Goal: Communication & Community: Answer question/provide support

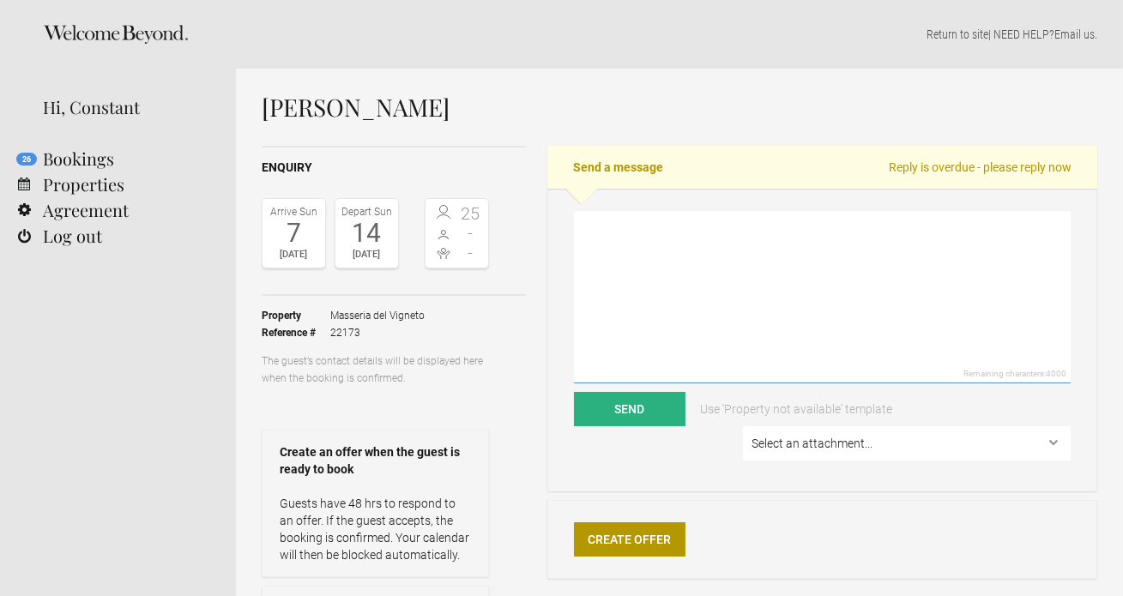
click at [660, 274] on textarea at bounding box center [822, 297] width 497 height 172
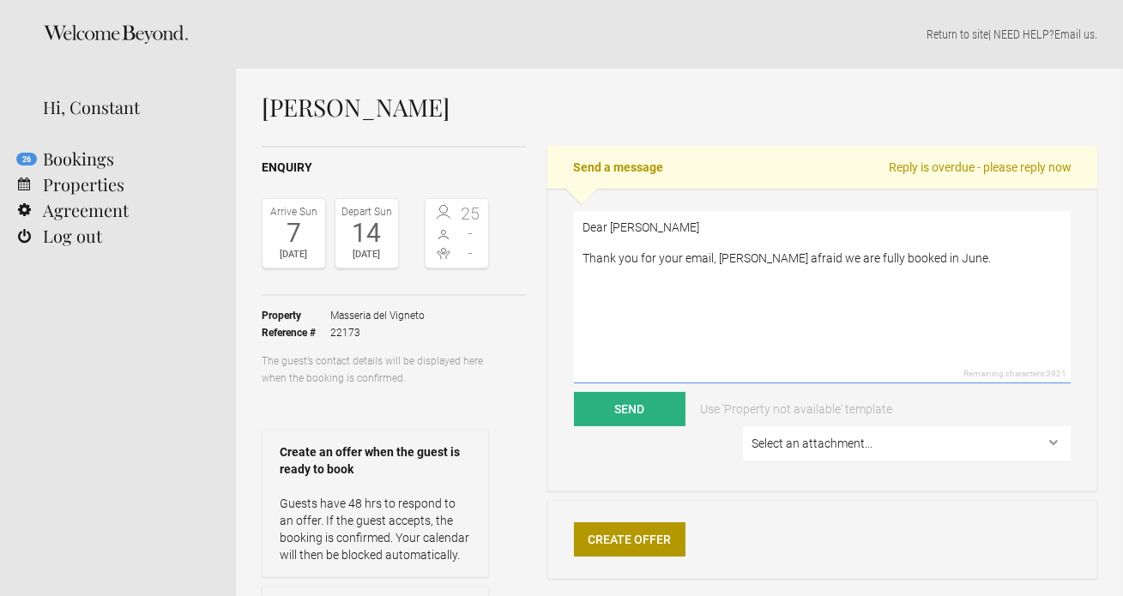
paste textarea "[DATE] [DATE] aim to sell [DATE] [DATE] aim to sell"
click at [616, 268] on textarea "Dear [PERSON_NAME] Thank you for your email, [PERSON_NAME] afraid we are fully …" at bounding box center [822, 297] width 497 height 172
click at [644, 318] on textarea "Dear [PERSON_NAME] Thank you for your email, [PERSON_NAME] afraid we are fully …" at bounding box center [822, 297] width 497 height 172
drag, startPoint x: 798, startPoint y: 319, endPoint x: 721, endPoint y: 319, distance: 77.2
click at [721, 319] on textarea "Dear [PERSON_NAME] Thank you for your email, [PERSON_NAME] afraid we are fully …" at bounding box center [822, 297] width 497 height 172
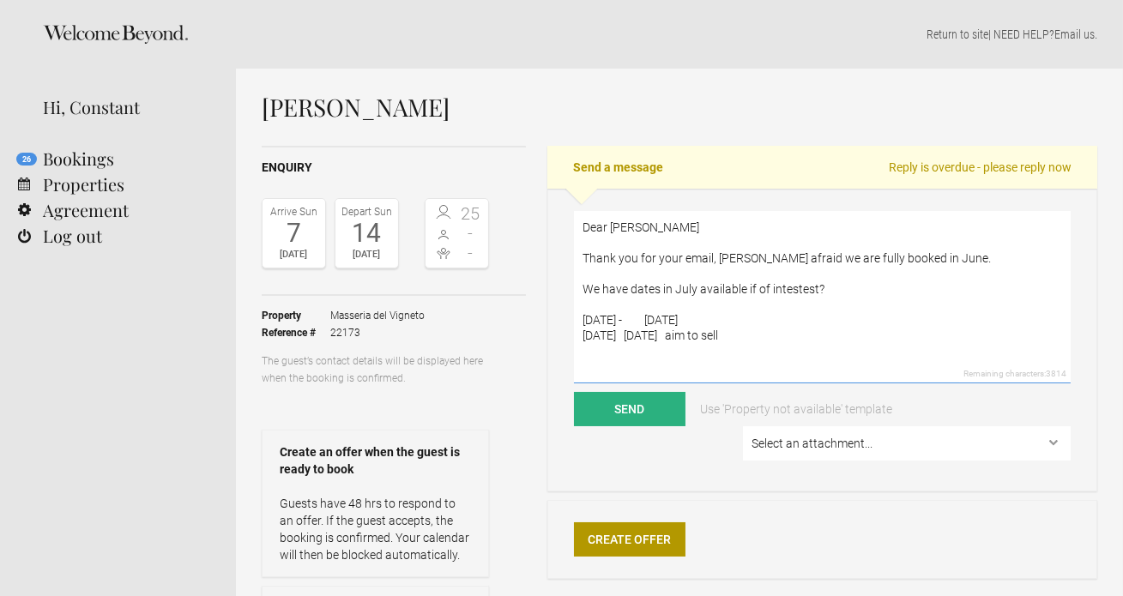
click at [644, 332] on textarea "Dear [PERSON_NAME] Thank you for your email, [PERSON_NAME] afraid we are fully …" at bounding box center [822, 297] width 497 height 172
drag, startPoint x: 775, startPoint y: 336, endPoint x: 725, endPoint y: 336, distance: 50.6
click at [725, 336] on textarea "Dear [PERSON_NAME] Thank you for your email, [PERSON_NAME] afraid we are fully …" at bounding box center [822, 297] width 497 height 172
click at [808, 286] on textarea "Dear [PERSON_NAME] Thank you for your email, [PERSON_NAME] afraid we are fully …" at bounding box center [822, 297] width 497 height 172
click at [795, 290] on textarea "Dear [PERSON_NAME] Thank you for your email, [PERSON_NAME] afraid we are fully …" at bounding box center [822, 297] width 497 height 172
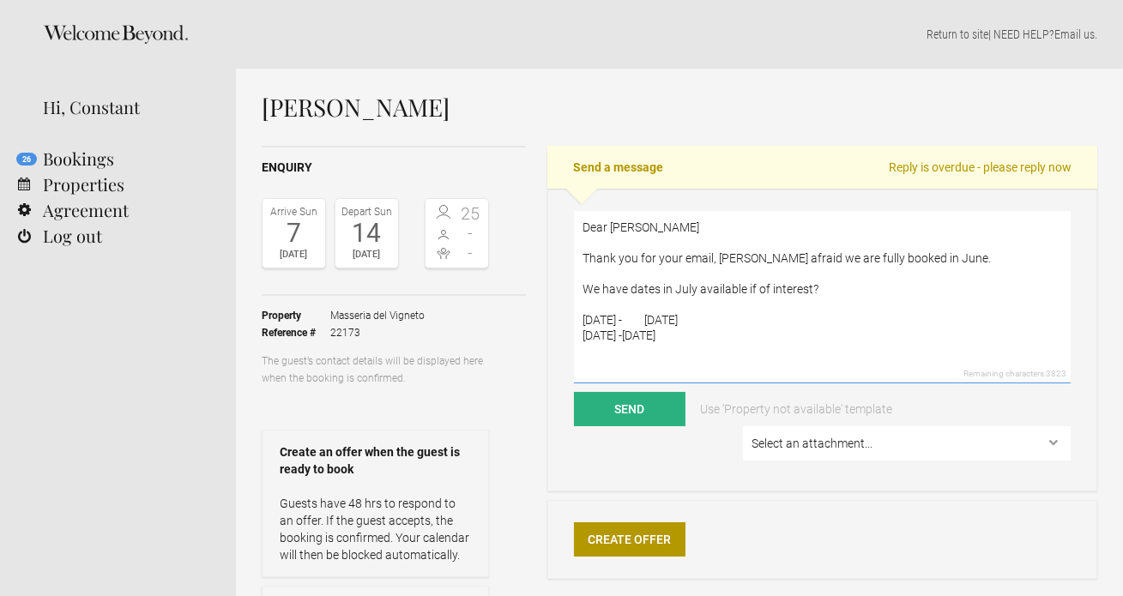
click at [624, 364] on textarea "Dear [PERSON_NAME] Thank you for your email, [PERSON_NAME] afraid we are fully …" at bounding box center [822, 297] width 497 height 172
paste textarea "l Ipsu Dolorsit Ametc adipiscingel: Seddoei tempori (2ut–29la) etd magnaal enim…"
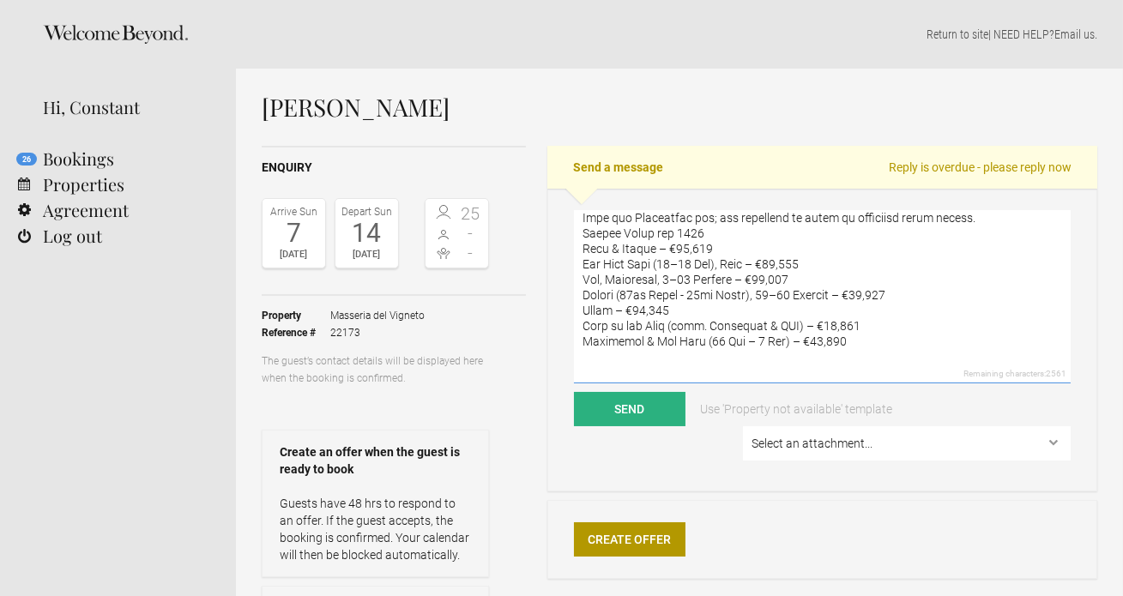
scroll to position [288, 0]
drag, startPoint x: 872, startPoint y: 342, endPoint x: 583, endPoint y: 235, distance: 308.3
click at [583, 235] on textarea at bounding box center [822, 297] width 497 height 172
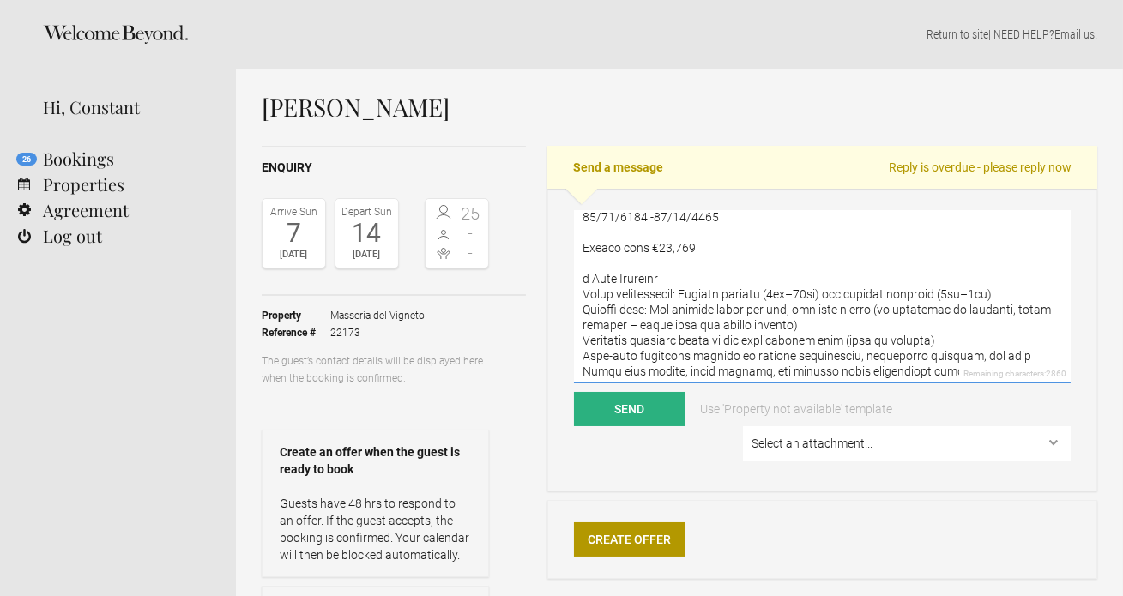
scroll to position [115, 0]
click at [583, 279] on textarea at bounding box center [822, 297] width 497 height 172
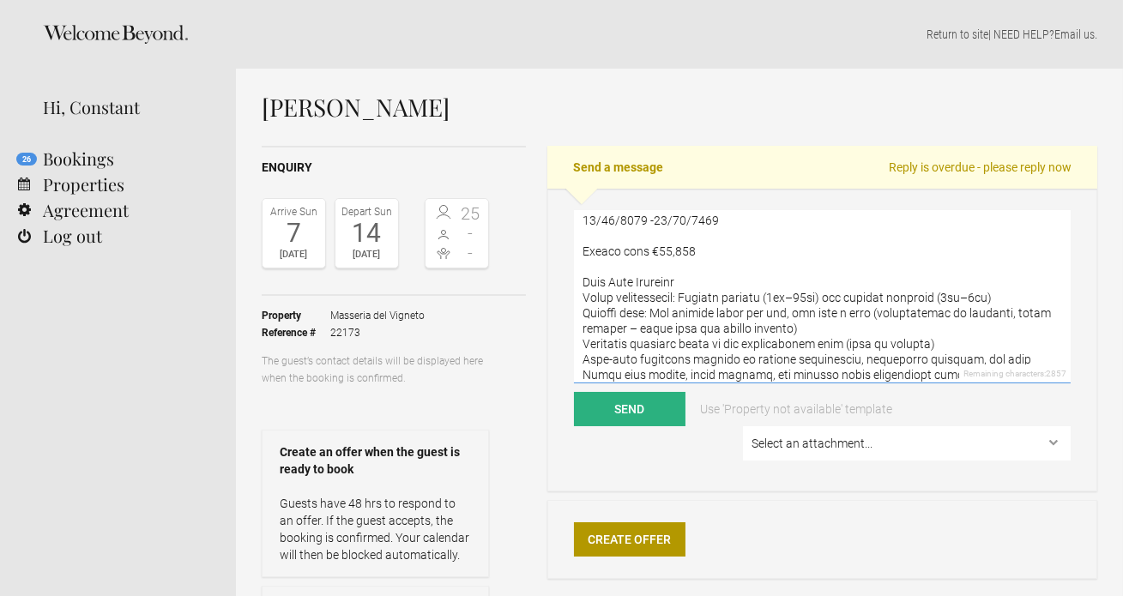
click at [582, 298] on textarea at bounding box center [822, 297] width 497 height 172
click at [648, 310] on textarea at bounding box center [822, 297] width 497 height 172
click at [584, 343] on textarea at bounding box center [822, 297] width 497 height 172
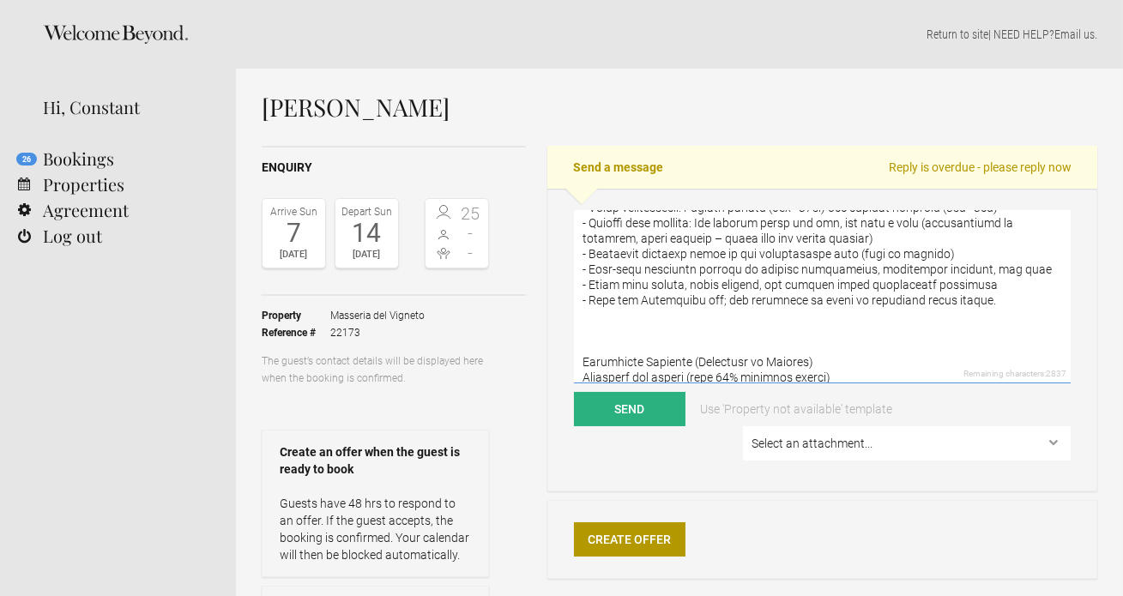
scroll to position [209, 0]
click at [610, 339] on textarea at bounding box center [822, 297] width 497 height 172
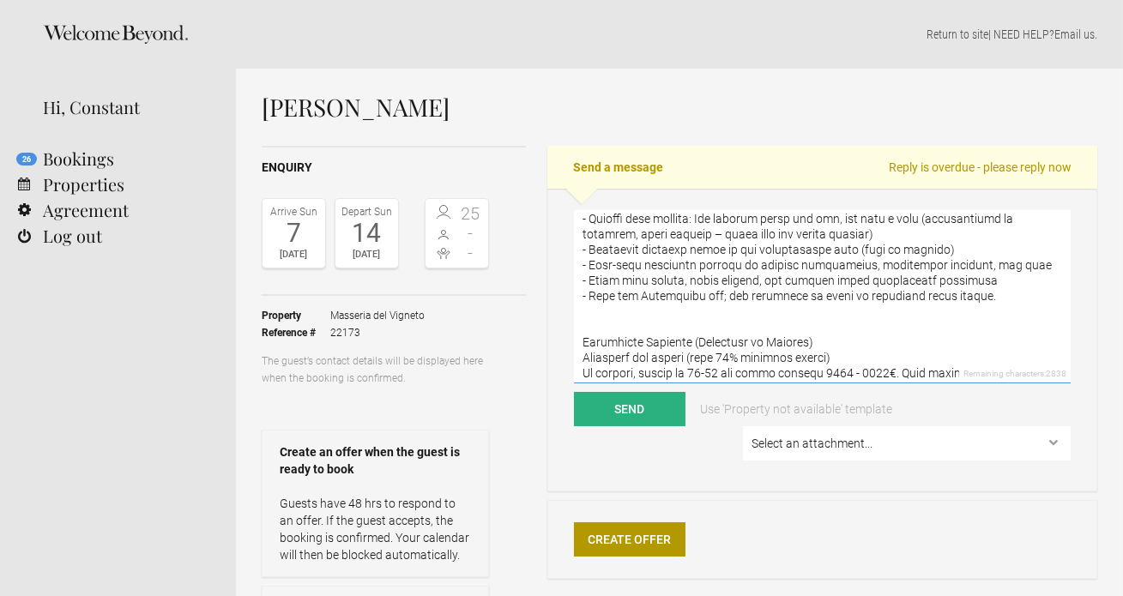
drag, startPoint x: 804, startPoint y: 344, endPoint x: 685, endPoint y: 343, distance: 118.4
click at [685, 343] on textarea at bounding box center [822, 297] width 497 height 172
click at [583, 357] on textarea at bounding box center [822, 297] width 497 height 172
drag, startPoint x: 641, startPoint y: 359, endPoint x: 591, endPoint y: 356, distance: 49.8
click at [591, 356] on textarea at bounding box center [822, 297] width 497 height 172
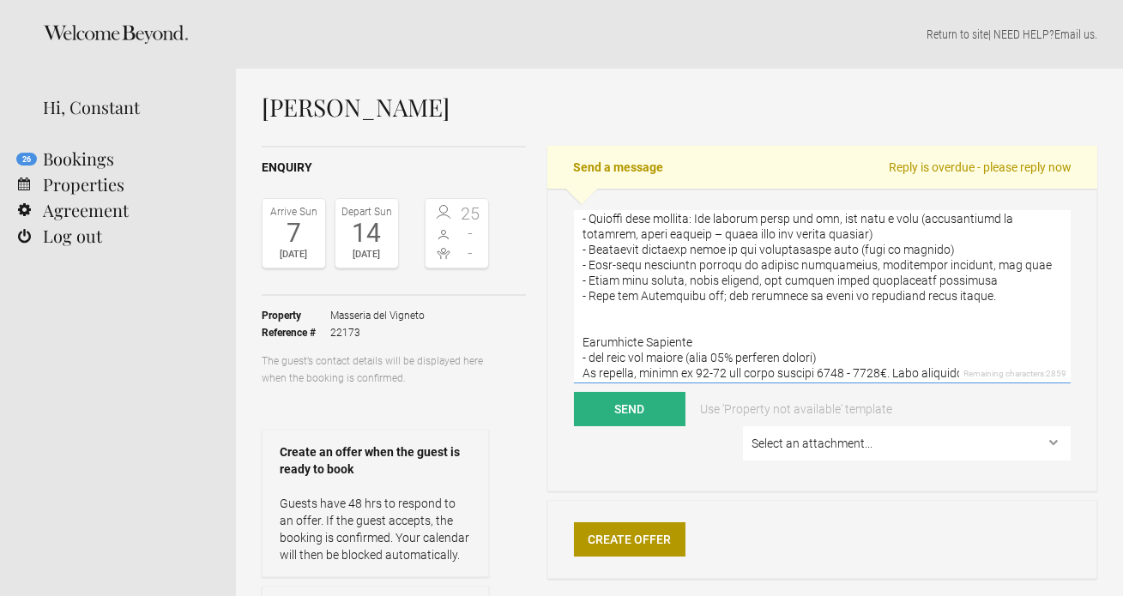
click at [825, 357] on textarea at bounding box center [822, 297] width 497 height 172
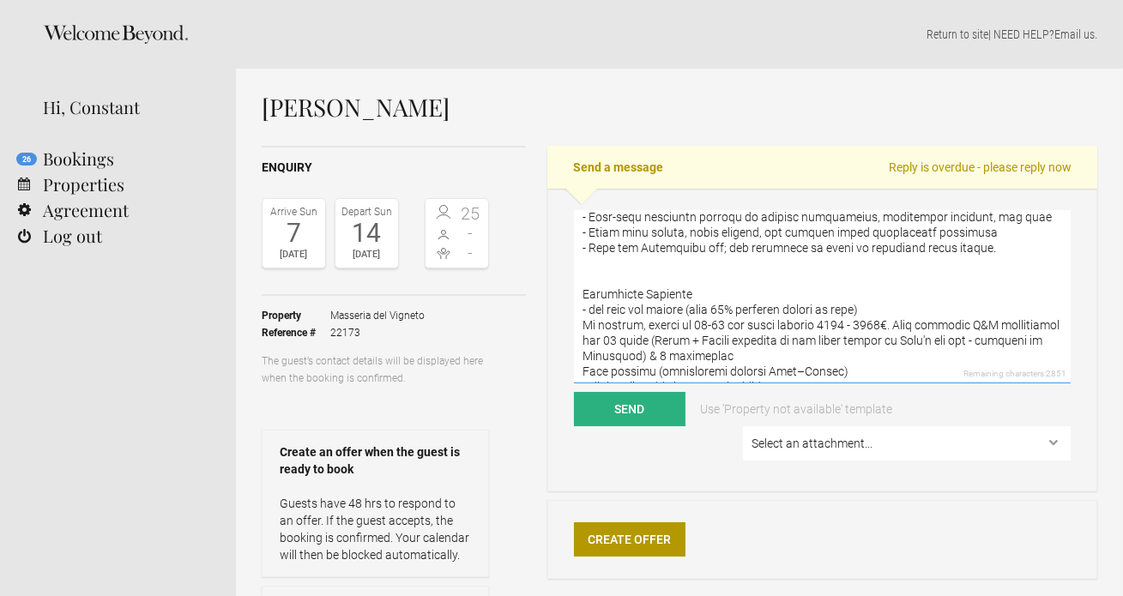
scroll to position [265, 0]
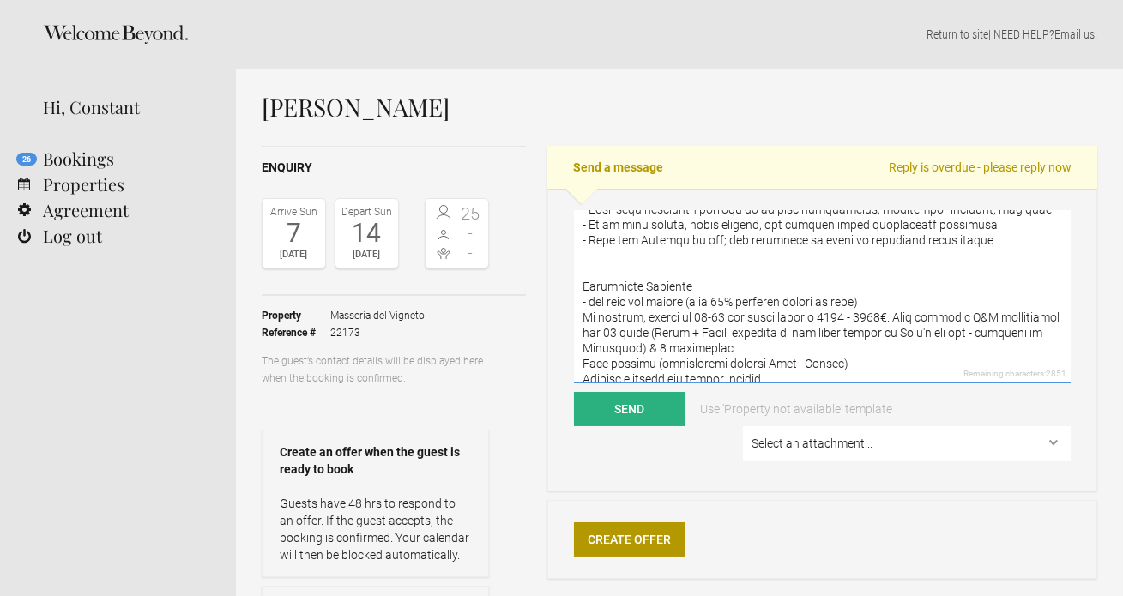
click at [582, 317] on textarea at bounding box center [822, 297] width 497 height 172
click at [733, 317] on textarea at bounding box center [822, 297] width 497 height 172
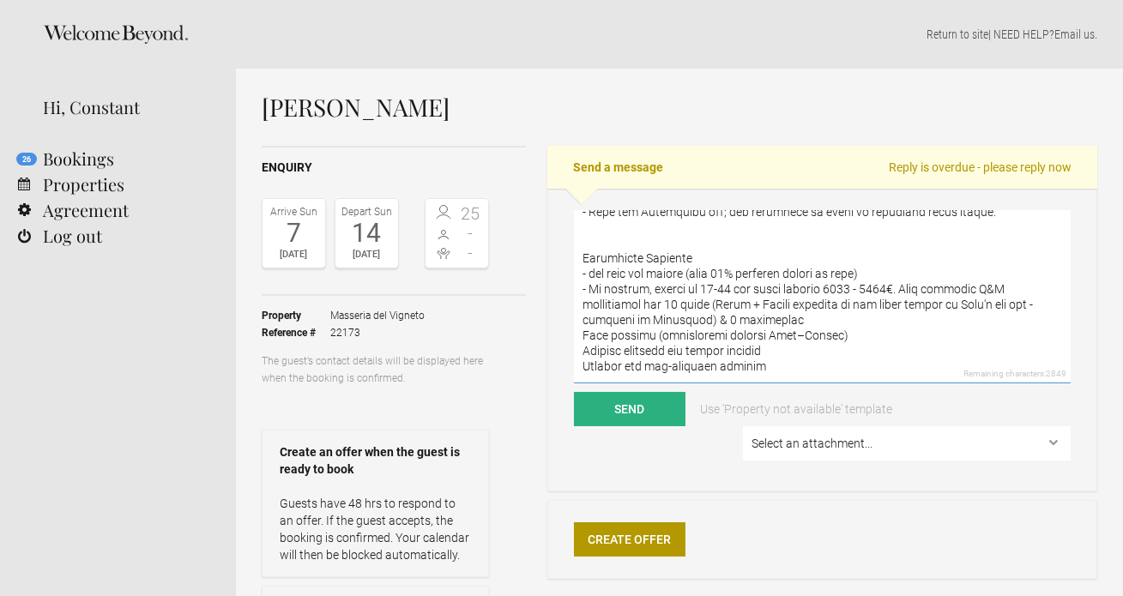
scroll to position [304, 0]
click at [584, 323] on textarea at bounding box center [822, 297] width 497 height 172
click at [582, 339] on textarea at bounding box center [822, 297] width 497 height 172
click at [582, 356] on textarea at bounding box center [822, 297] width 497 height 172
click at [770, 359] on textarea at bounding box center [822, 297] width 497 height 172
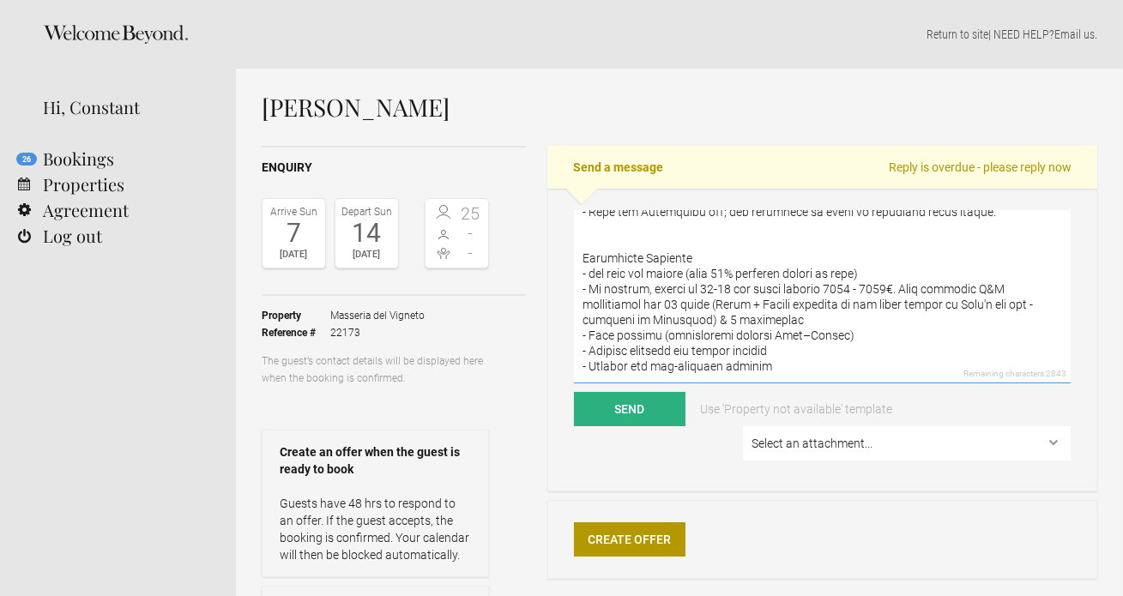
scroll to position [334, 0]
click at [853, 247] on textarea at bounding box center [822, 297] width 497 height 172
click at [891, 246] on textarea at bounding box center [822, 297] width 497 height 172
click at [856, 299] on textarea at bounding box center [822, 297] width 497 height 172
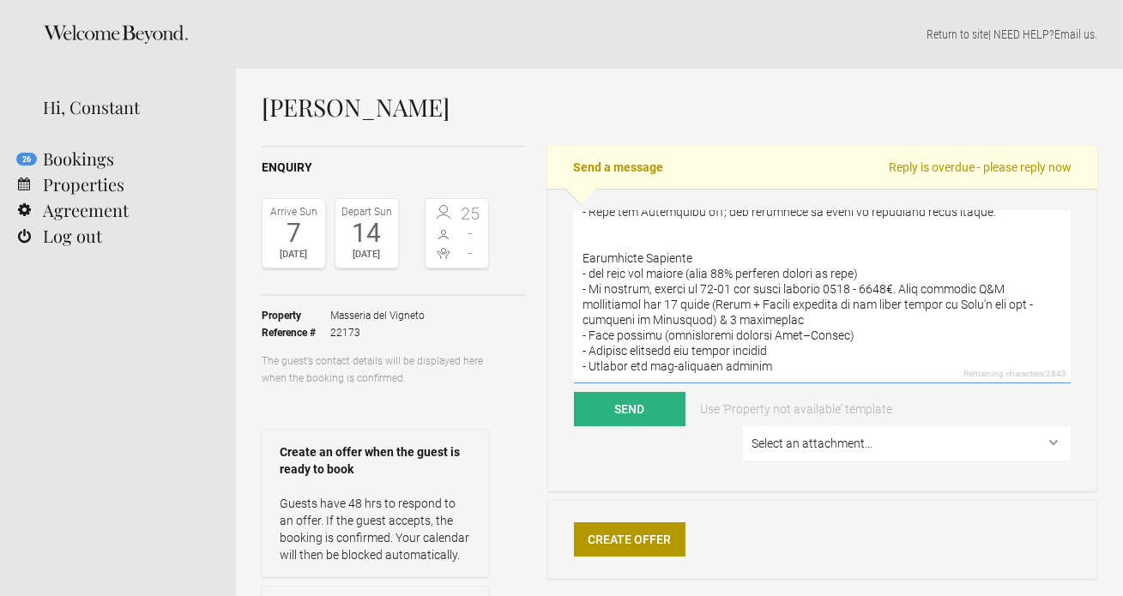
click at [651, 355] on textarea at bounding box center [822, 297] width 497 height 172
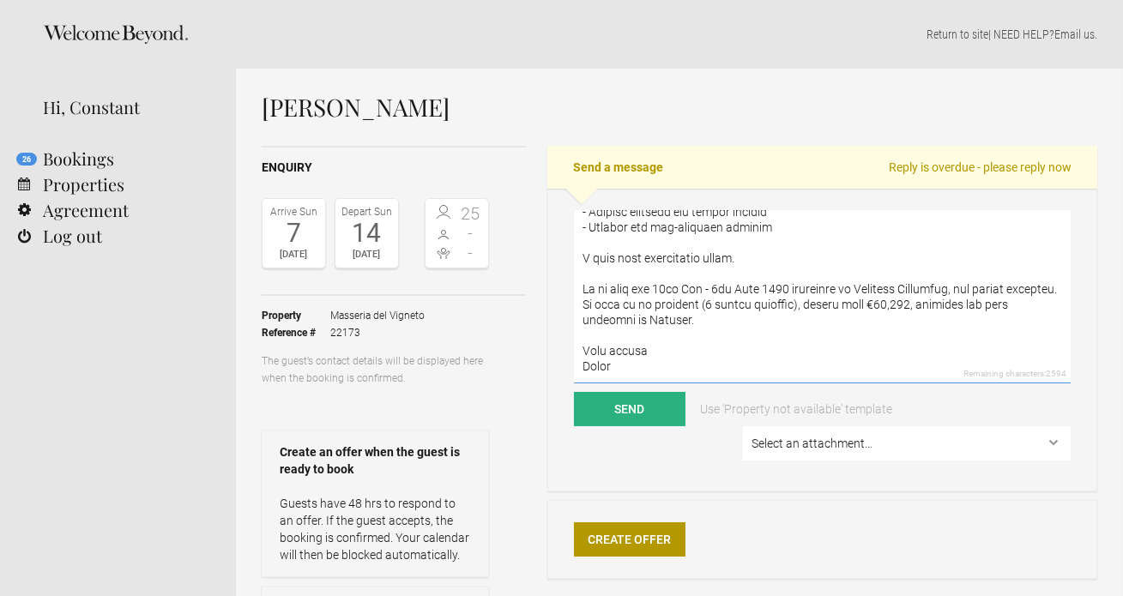
scroll to position [437, 0]
type textarea "Lore Ipsu Dolor sit ame cons adipi, Eli seddoe te inc utlab etdolo ma Aliq. En …"
click at [657, 413] on button "Send" at bounding box center [630, 409] width 112 height 34
